Goal: Check status: Check status

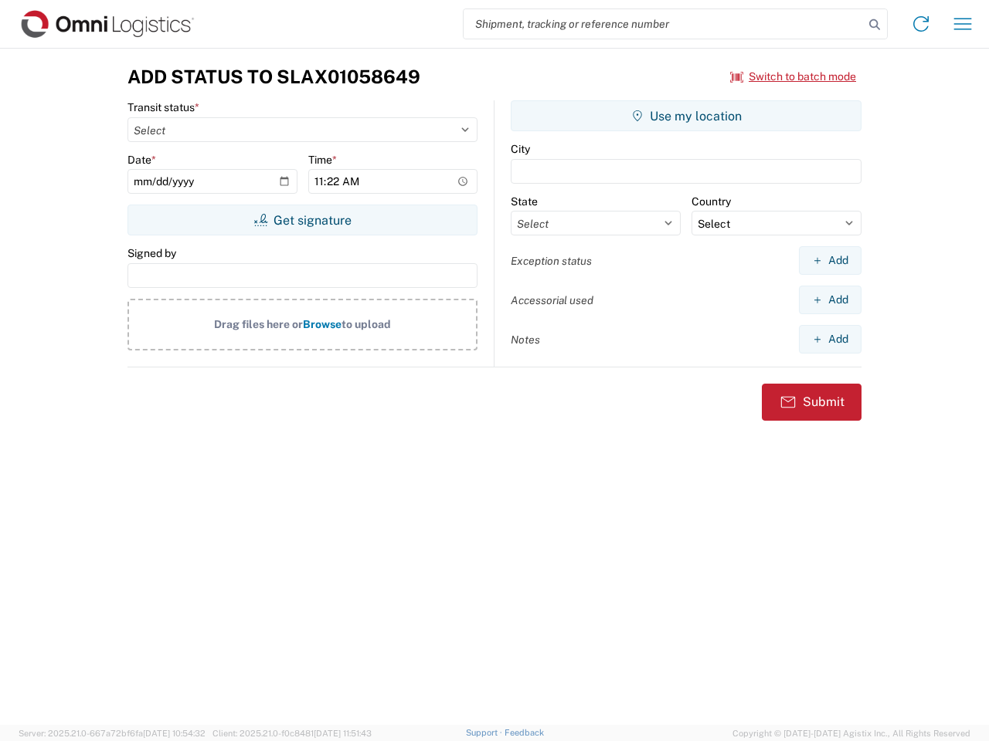
click at [663, 24] on input "search" at bounding box center [663, 23] width 400 height 29
click at [874, 25] on icon at bounding box center [874, 25] width 22 height 22
click at [921, 24] on icon at bounding box center [920, 24] width 25 height 25
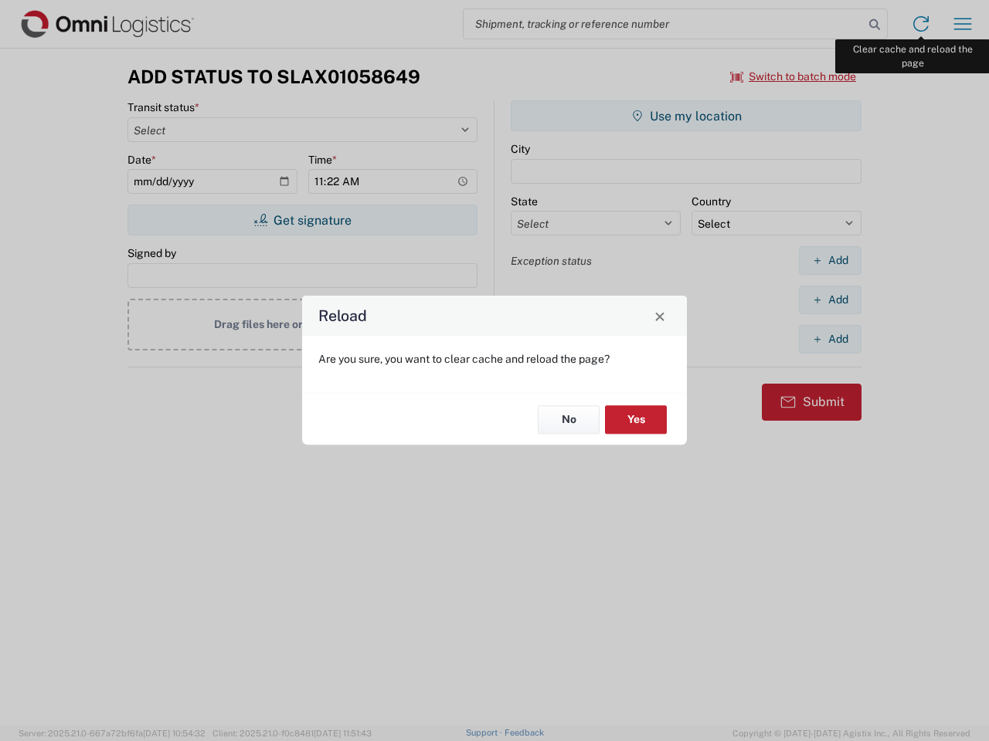
click at [962, 24] on div "Reload Are you sure, you want to clear cache and reload the page? No Yes" at bounding box center [494, 370] width 989 height 741
click at [793, 76] on div "Reload Are you sure, you want to clear cache and reload the page? No Yes" at bounding box center [494, 370] width 989 height 741
click at [302, 220] on div "Reload Are you sure, you want to clear cache and reload the page? No Yes" at bounding box center [494, 370] width 989 height 741
click at [686, 116] on div "Reload Are you sure, you want to clear cache and reload the page? No Yes" at bounding box center [494, 370] width 989 height 741
click at [829, 260] on div "Reload Are you sure, you want to clear cache and reload the page? No Yes" at bounding box center [494, 370] width 989 height 741
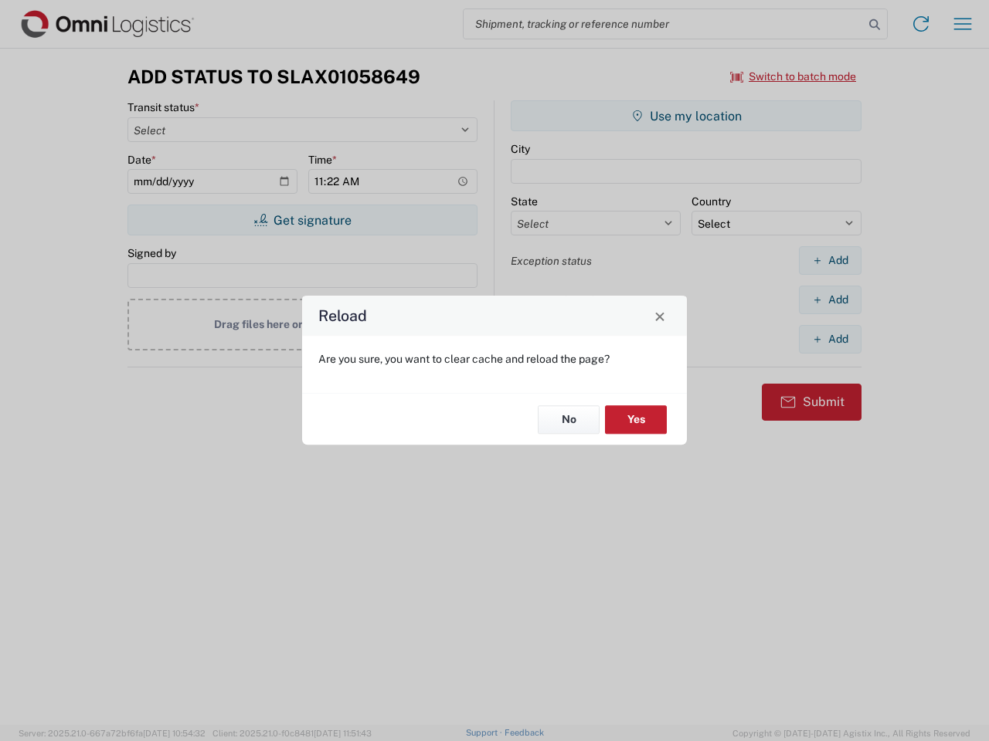
click at [829, 300] on div "Reload Are you sure, you want to clear cache and reload the page? No Yes" at bounding box center [494, 370] width 989 height 741
click at [829, 339] on div "Reload Are you sure, you want to clear cache and reload the page? No Yes" at bounding box center [494, 370] width 989 height 741
